Goal: Task Accomplishment & Management: Complete application form

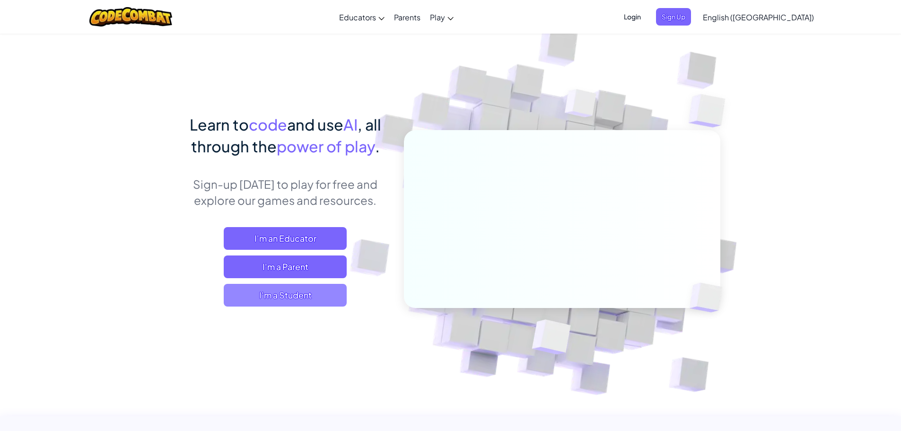
click at [326, 287] on span "I'm a Student" at bounding box center [285, 295] width 123 height 23
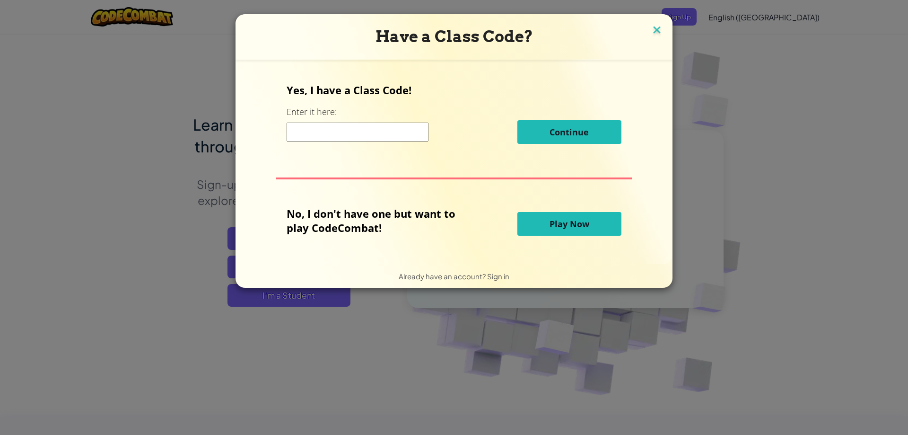
click at [656, 28] on img at bounding box center [657, 31] width 12 height 14
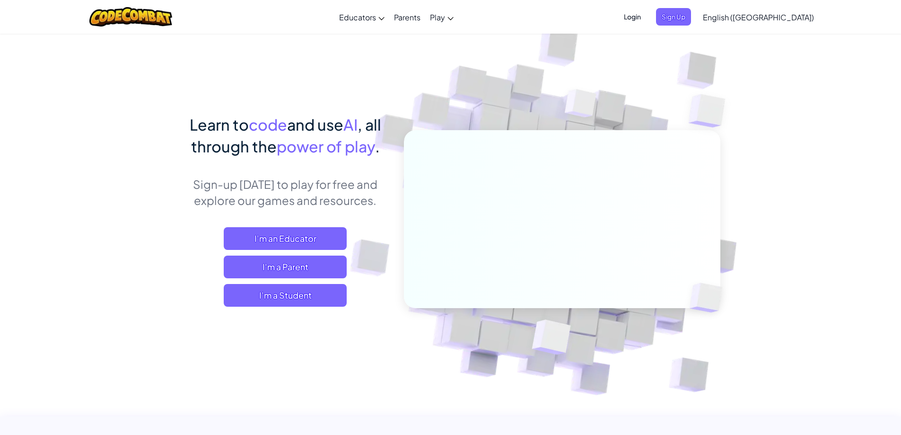
click at [647, 20] on span "Login" at bounding box center [632, 17] width 28 height 18
